Goal: Transaction & Acquisition: Register for event/course

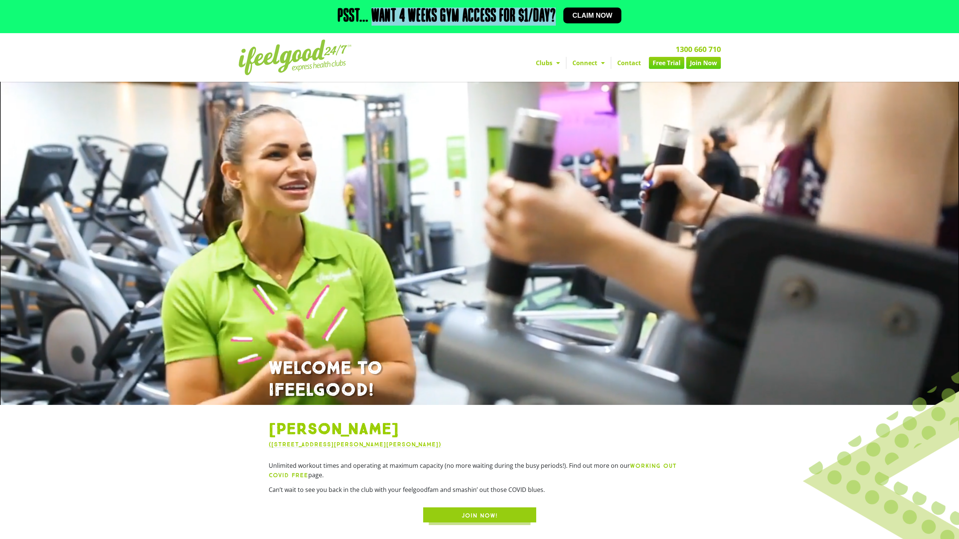
drag, startPoint x: 554, startPoint y: 14, endPoint x: 372, endPoint y: 11, distance: 181.7
click at [372, 11] on h2 "Psst... Want 4 weeks gym access for $1/day?" at bounding box center [447, 17] width 218 height 18
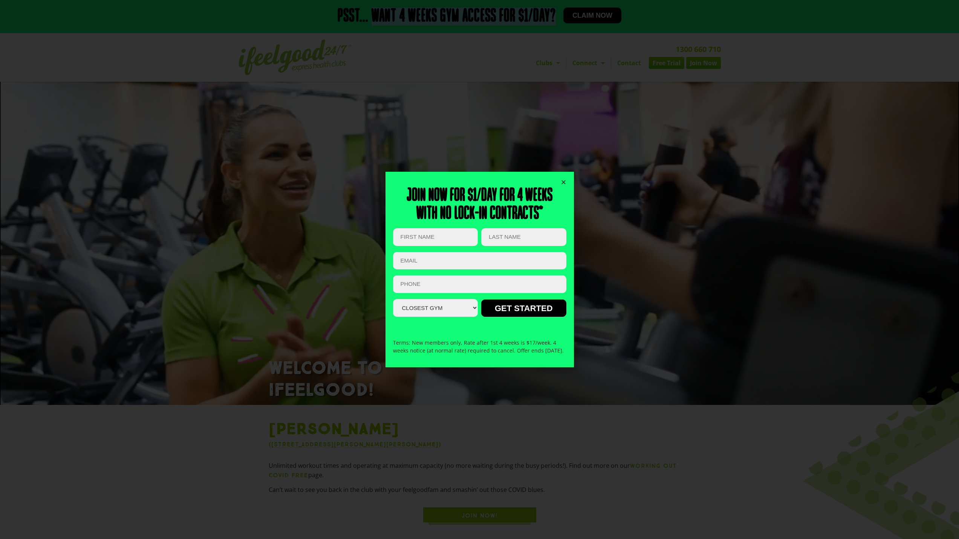
click at [564, 179] on icon "Close" at bounding box center [564, 182] width 6 height 6
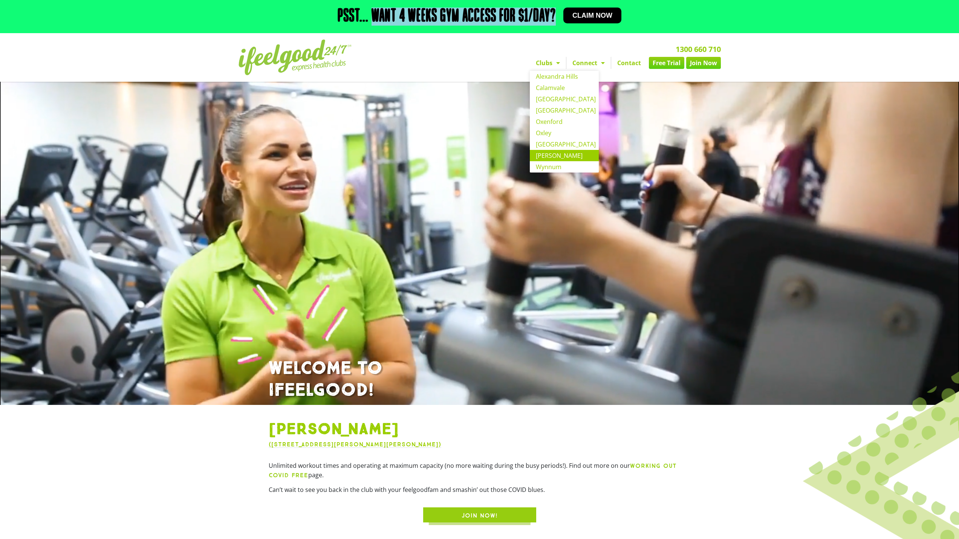
click at [563, 63] on link "Clubs" at bounding box center [548, 63] width 36 height 12
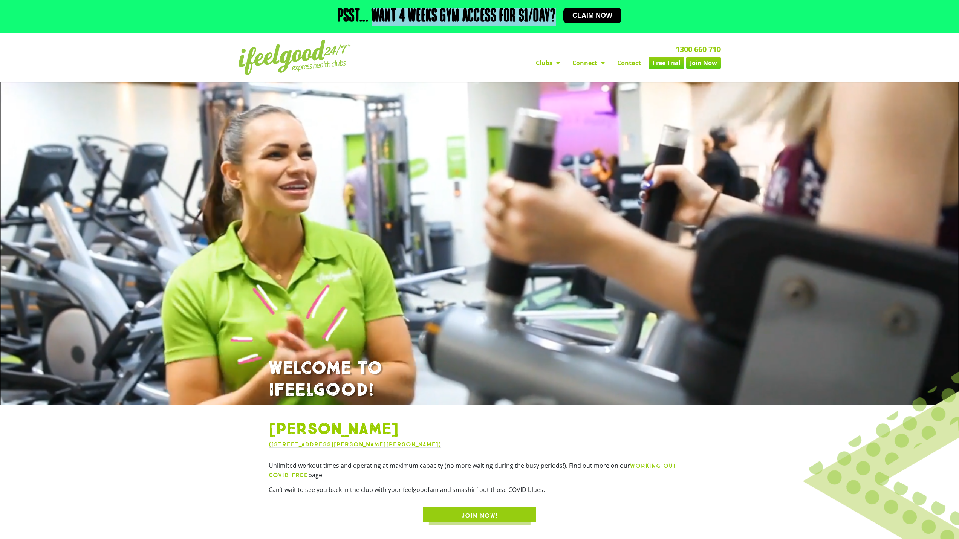
click at [705, 64] on link "Join Now" at bounding box center [703, 63] width 35 height 12
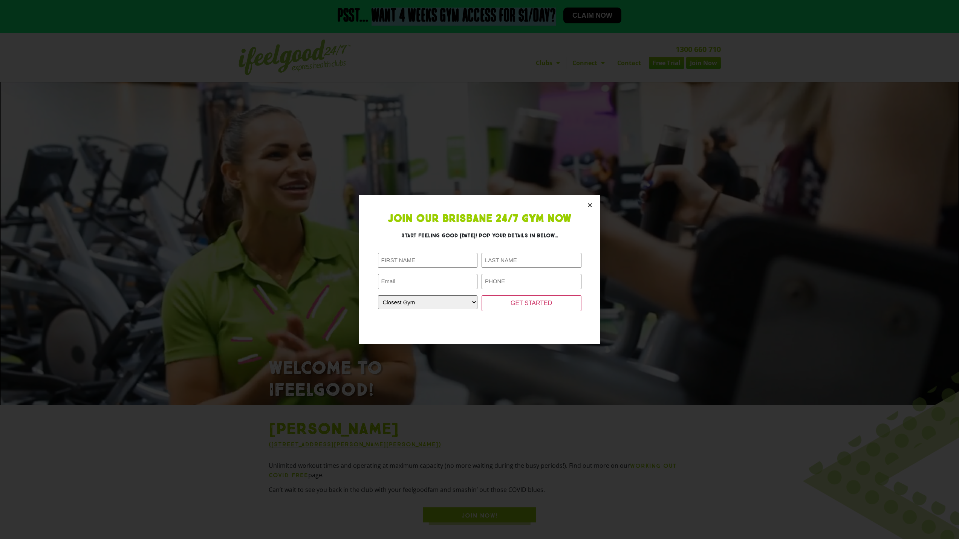
click at [588, 207] on icon "Close" at bounding box center [590, 205] width 6 height 6
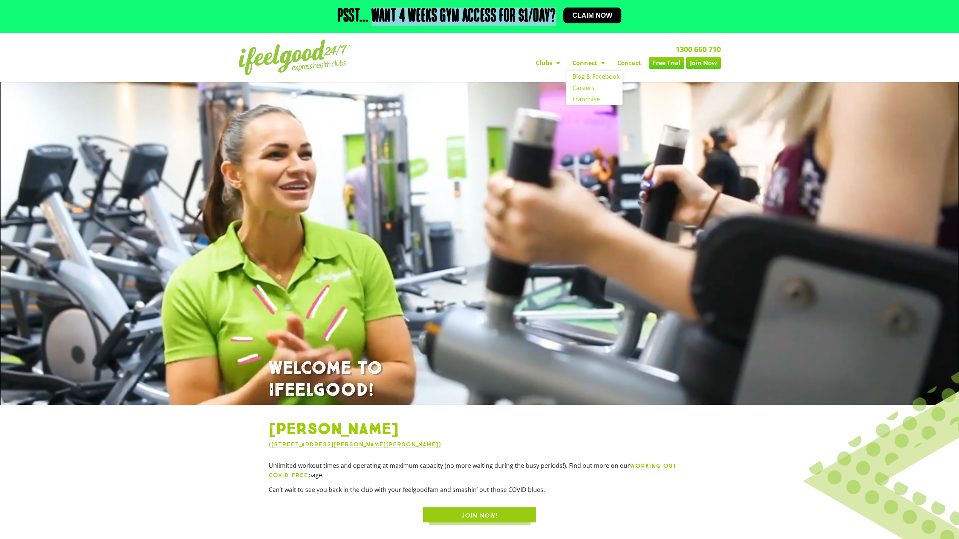
click at [607, 65] on link "Connect" at bounding box center [589, 63] width 44 height 12
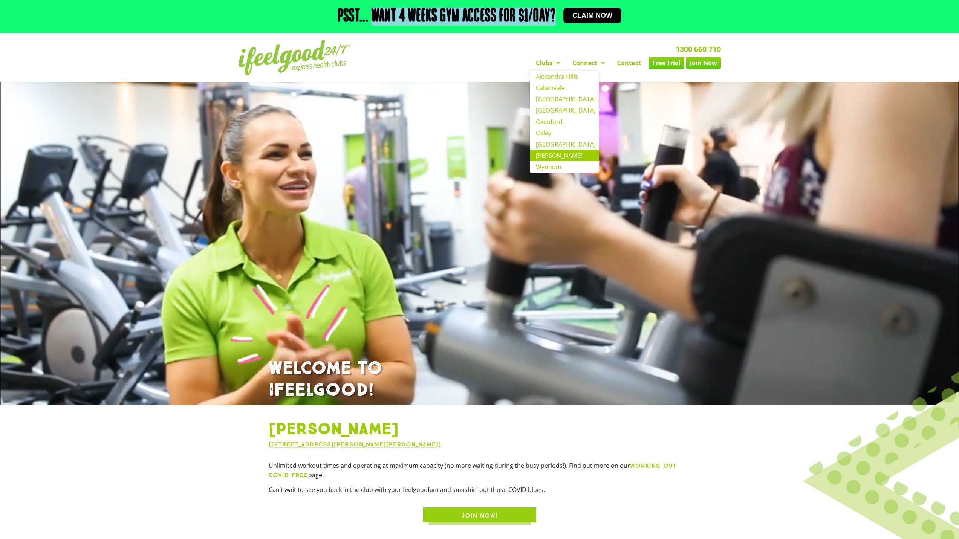
click at [560, 63] on link "Clubs" at bounding box center [548, 63] width 36 height 12
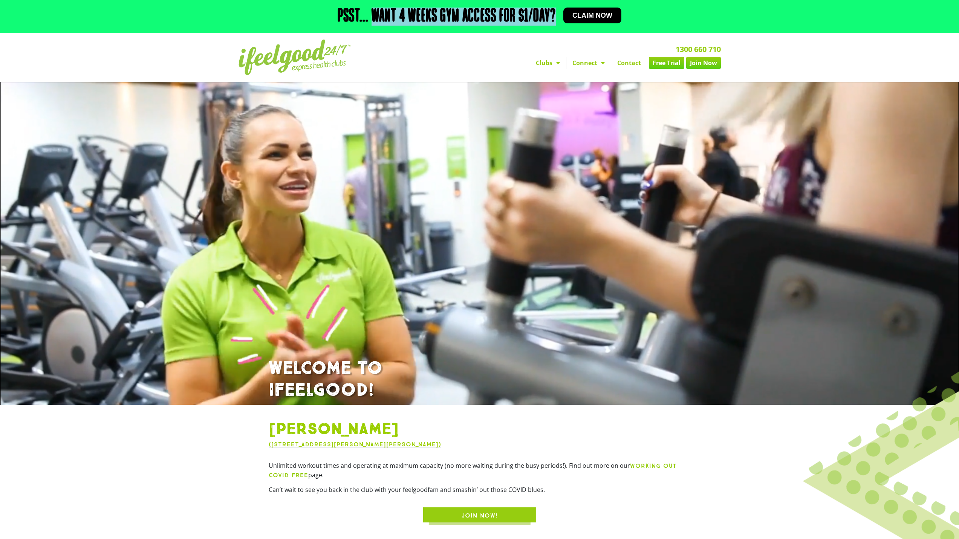
click at [555, 63] on span "Menu" at bounding box center [557, 63] width 8 height 14
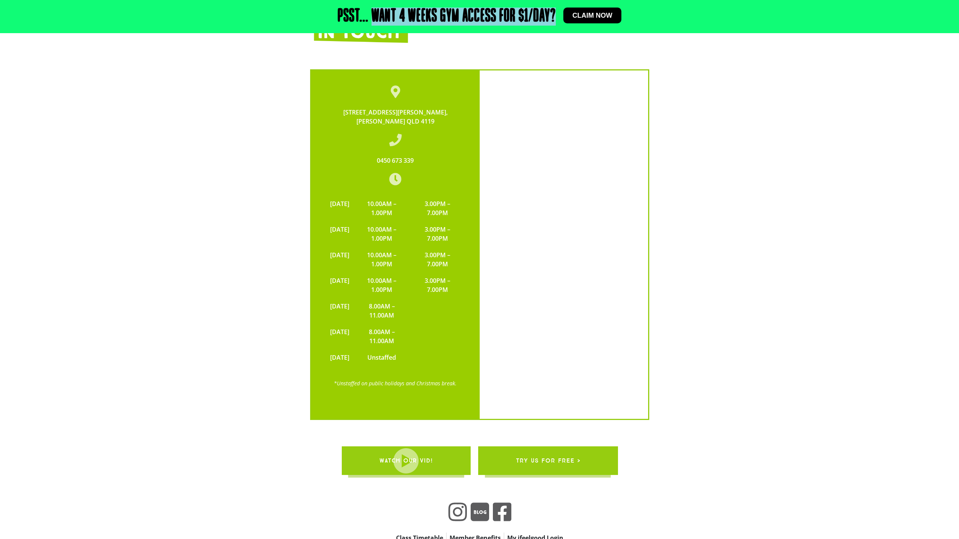
scroll to position [1878, 0]
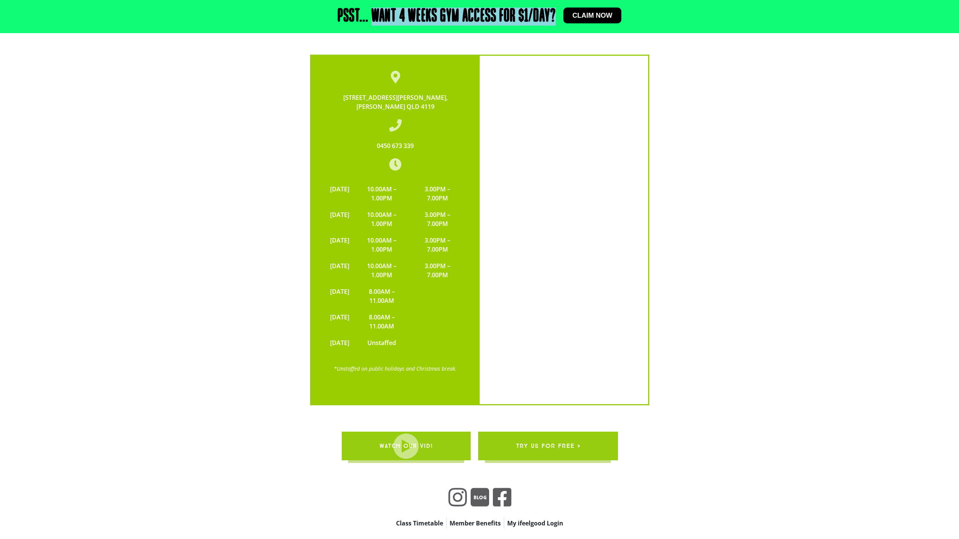
click at [565, 436] on span "try us for free >" at bounding box center [548, 446] width 64 height 21
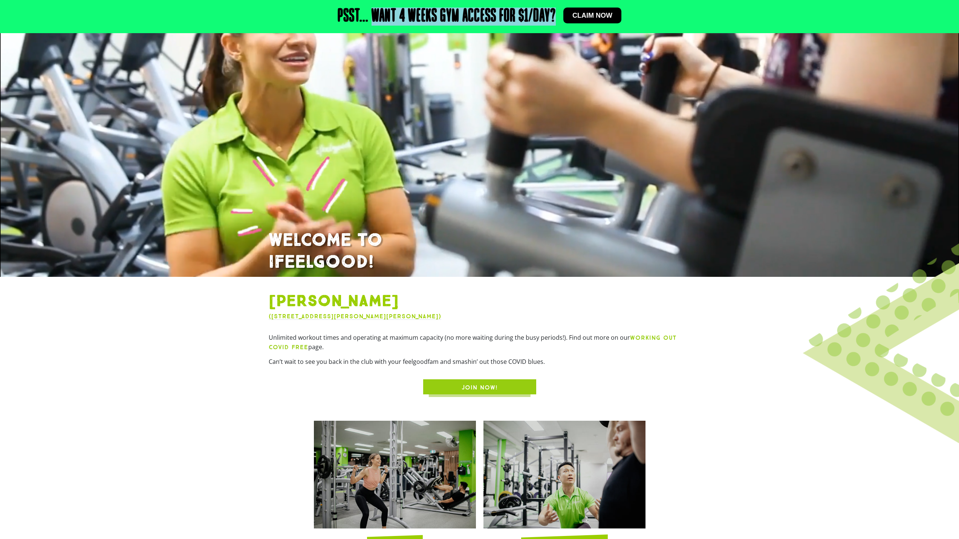
scroll to position [151, 0]
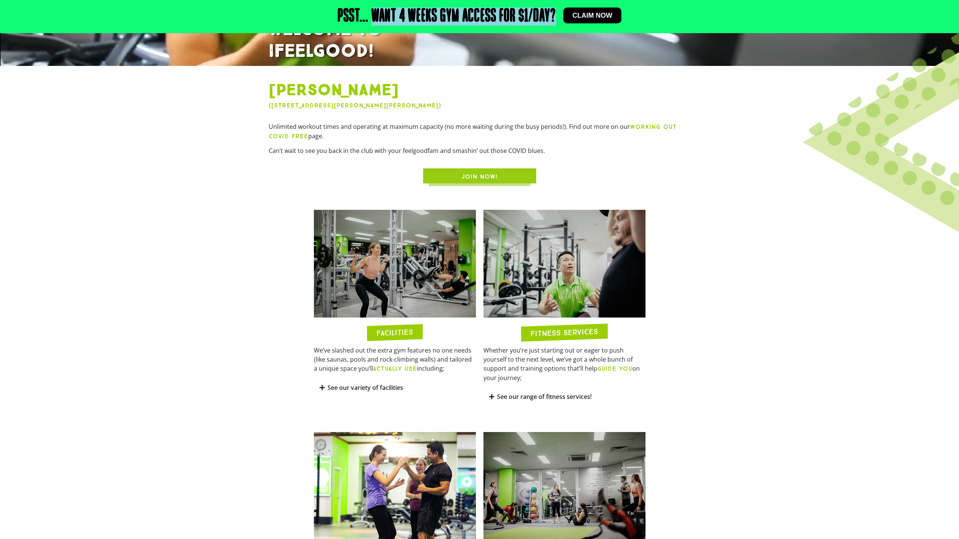
click at [497, 176] on span "JOIN NOW!" at bounding box center [480, 176] width 36 height 9
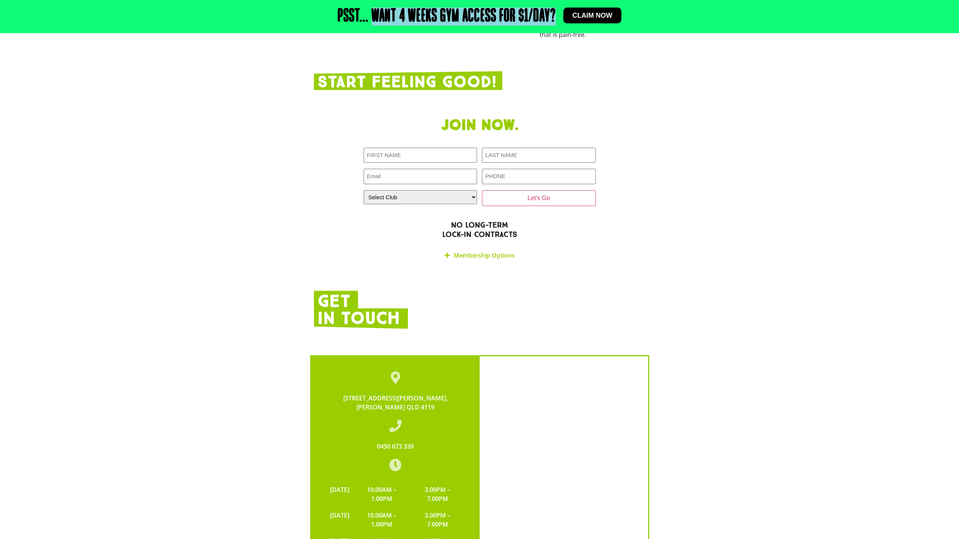
scroll to position [1579, 0]
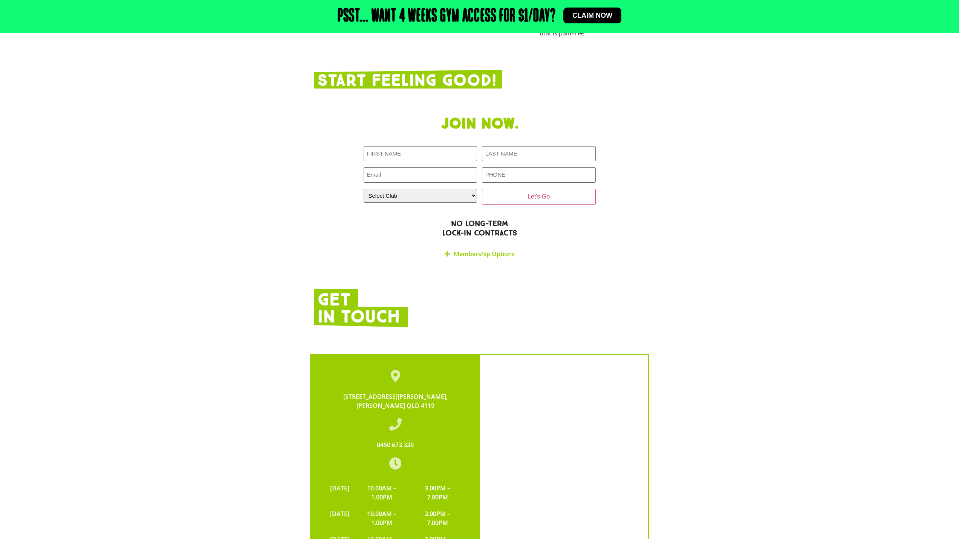
click at [463, 250] on link "Membership Options" at bounding box center [484, 254] width 61 height 8
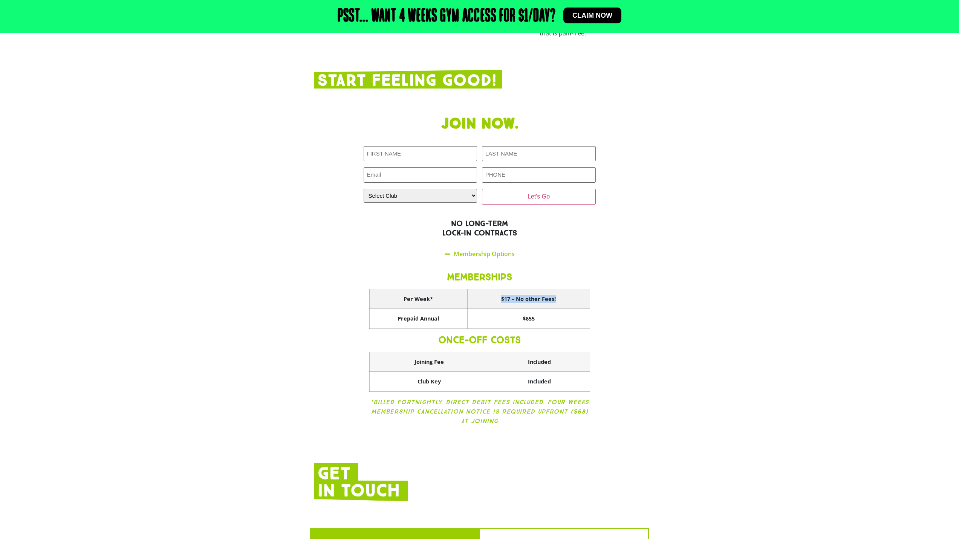
drag, startPoint x: 565, startPoint y: 252, endPoint x: 490, endPoint y: 250, distance: 74.7
click at [490, 289] on th "$17 – No other Fees!" at bounding box center [528, 299] width 122 height 20
click at [648, 265] on div "Join now. First NAME (Required) LAST NAME (Required) Email (Required) PHONE (Re…" at bounding box center [479, 275] width 339 height 329
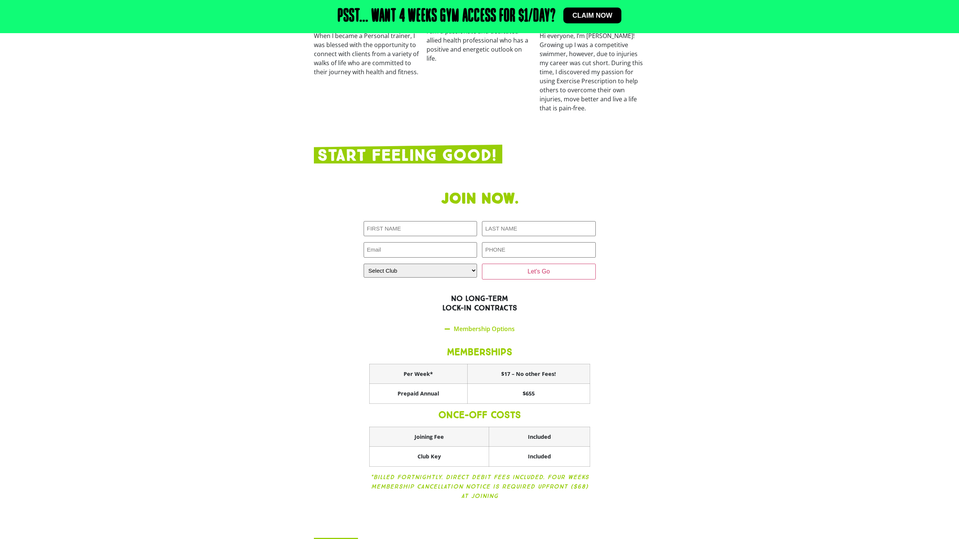
scroll to position [1503, 0]
drag, startPoint x: 555, startPoint y: 389, endPoint x: 503, endPoint y: 383, distance: 52.1
click at [506, 427] on th "Included" at bounding box center [539, 437] width 101 height 20
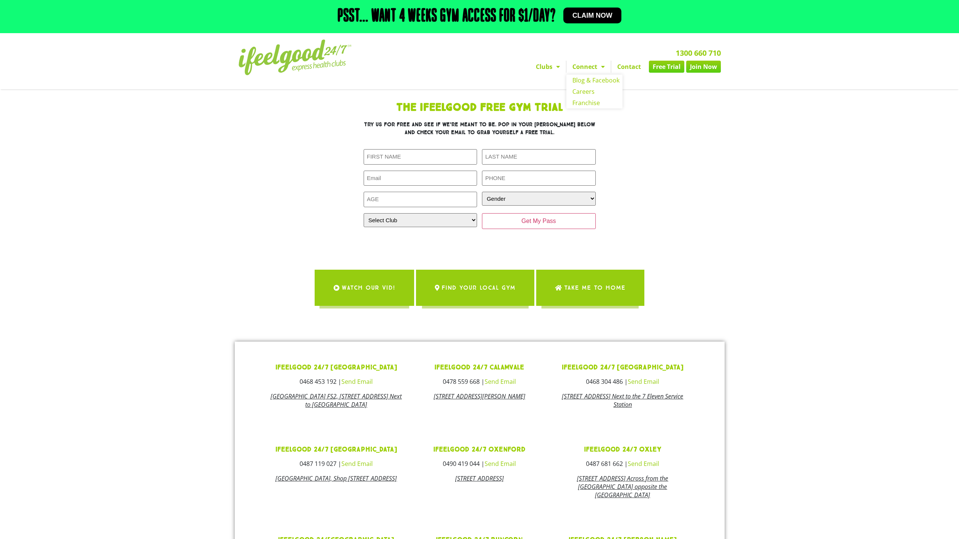
click at [689, 121] on section "The IfeelGood Free Gym Trial Try us for free and see if we’re meant to be. Pop …" at bounding box center [480, 173] width 430 height 149
click at [601, 15] on span "Claim now" at bounding box center [593, 15] width 40 height 7
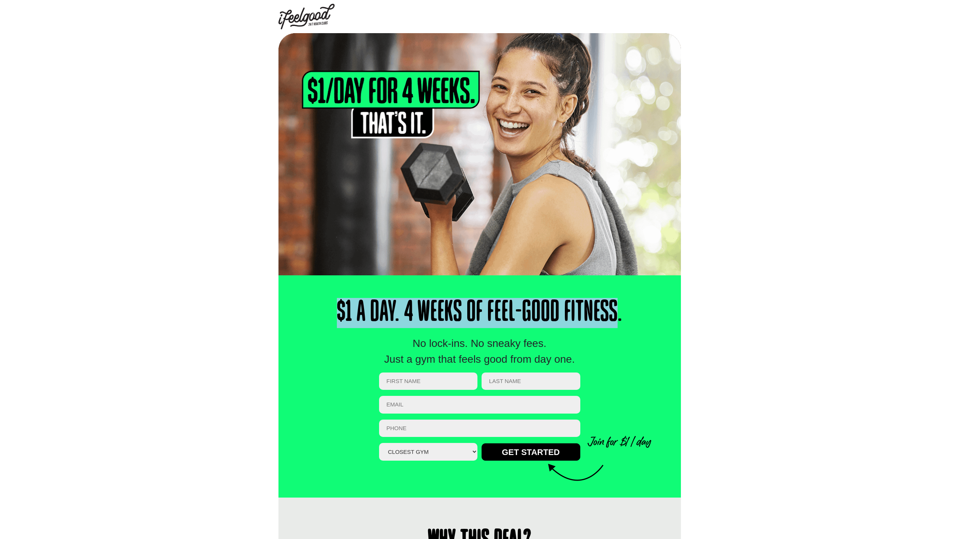
drag, startPoint x: 618, startPoint y: 310, endPoint x: 330, endPoint y: 306, distance: 288.0
click at [330, 306] on h1 "$1 a Day. 4 Weeks of Feel-Good Fitness." at bounding box center [479, 313] width 322 height 30
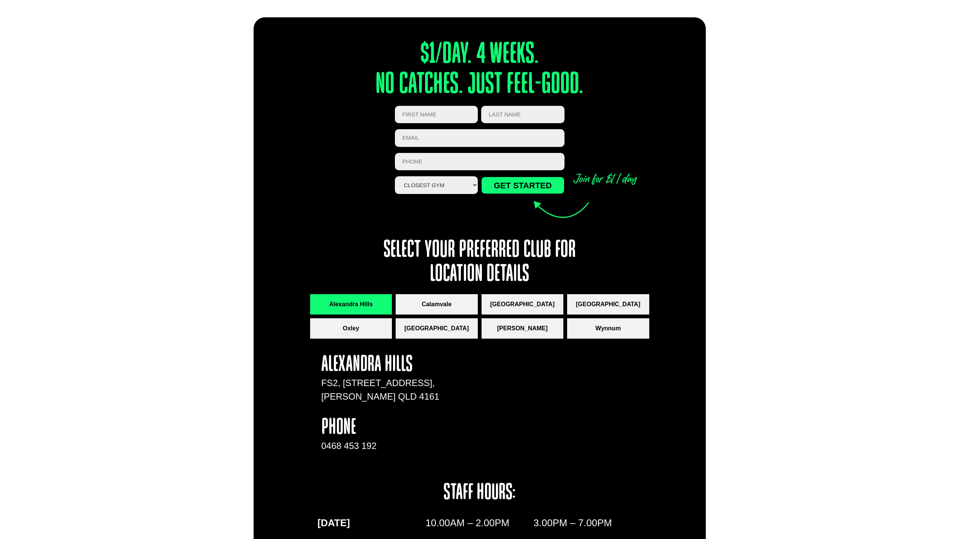
scroll to position [829, 0]
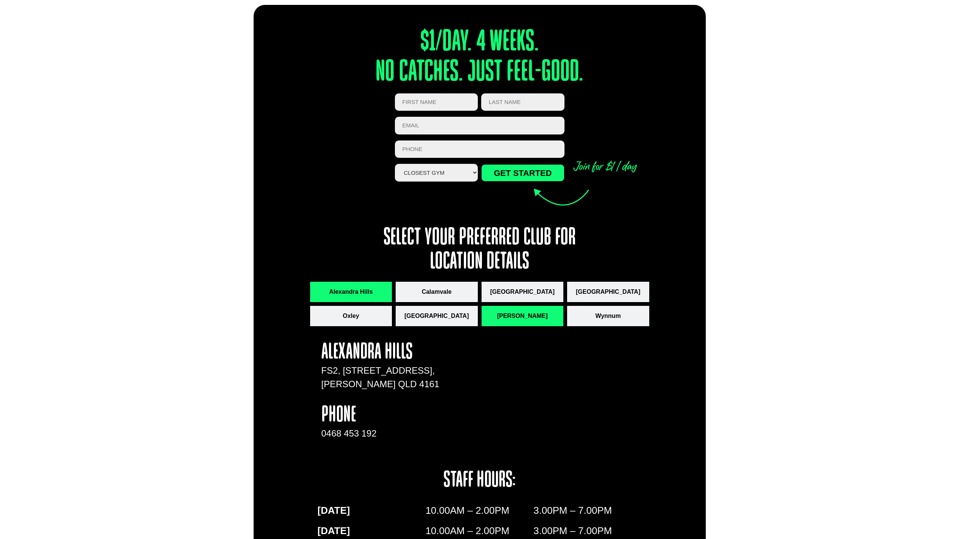
click at [522, 314] on span "[PERSON_NAME]" at bounding box center [522, 316] width 51 height 9
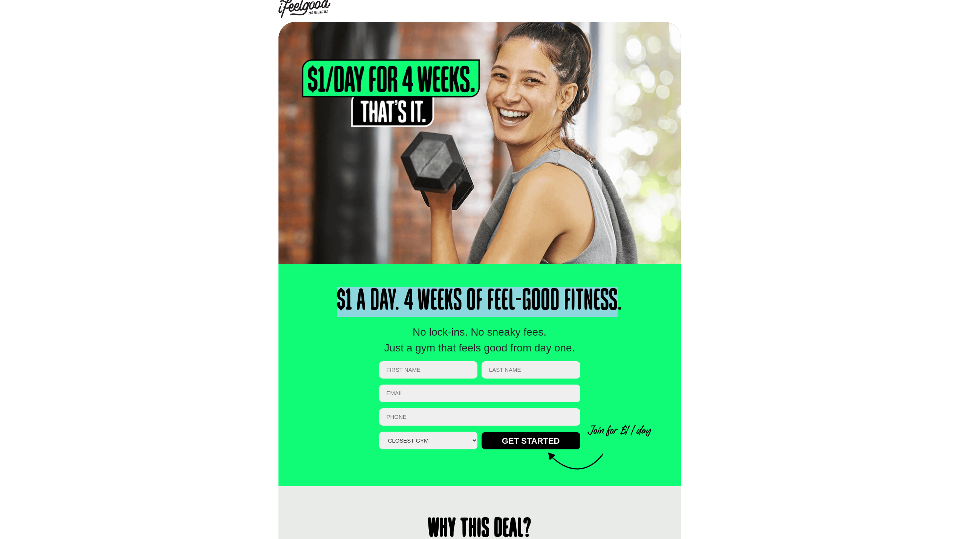
scroll to position [0, 0]
